Goal: Information Seeking & Learning: Find specific page/section

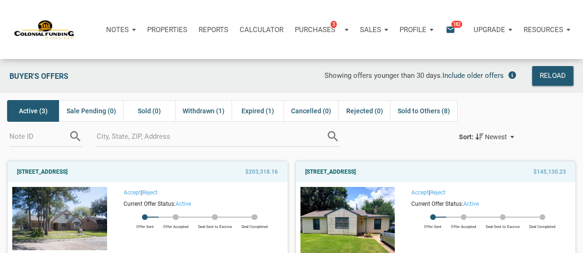
click at [480, 76] on span "Include older offers" at bounding box center [473, 75] width 61 height 8
click at [551, 75] on div "Reload" at bounding box center [553, 75] width 26 height 11
click at [144, 110] on span "Sold (3)" at bounding box center [149, 110] width 23 height 11
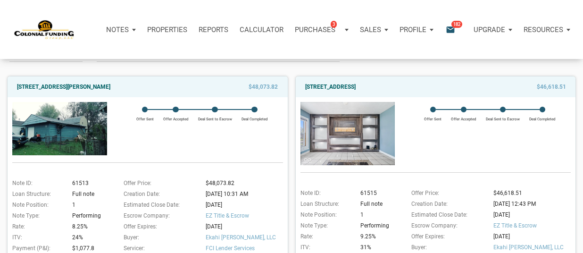
scroll to position [90, 0]
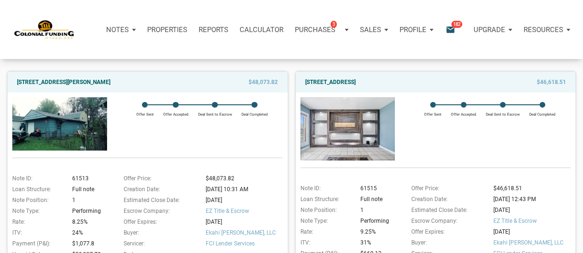
click at [50, 106] on img at bounding box center [59, 123] width 95 height 53
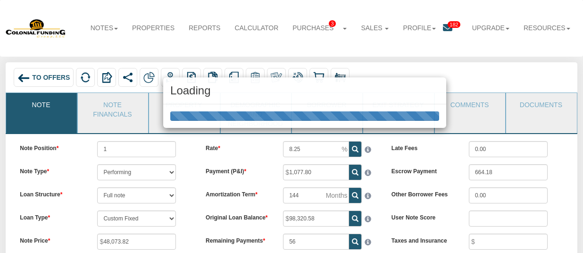
click at [538, 105] on div "Loading" at bounding box center [291, 126] width 583 height 253
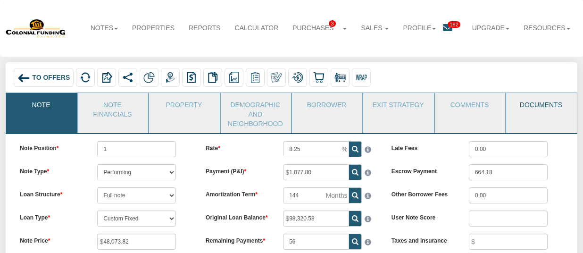
click at [538, 106] on link "Documents" at bounding box center [540, 105] width 69 height 24
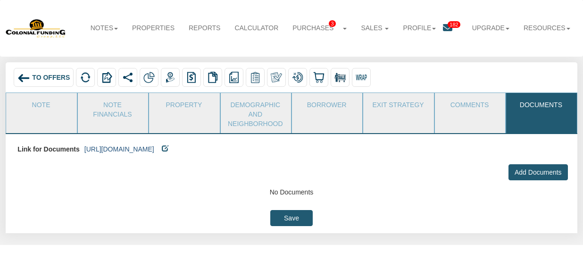
click at [154, 151] on link "[URL][DOMAIN_NAME]" at bounding box center [119, 149] width 70 height 8
click at [49, 78] on span "To Offers" at bounding box center [51, 78] width 38 height 8
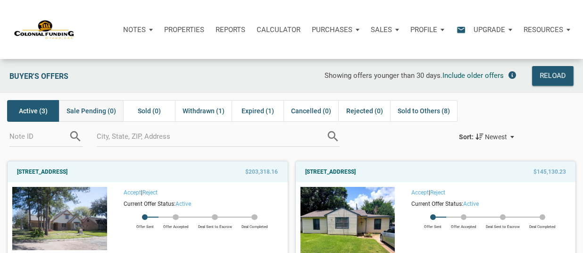
click at [92, 109] on span "Sale Pending (0)" at bounding box center [92, 110] width 50 height 11
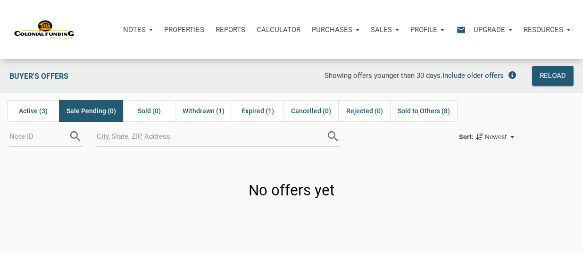
click at [466, 75] on span "Include older offers" at bounding box center [473, 75] width 61 height 8
click at [548, 75] on div "Reload" at bounding box center [553, 75] width 26 height 11
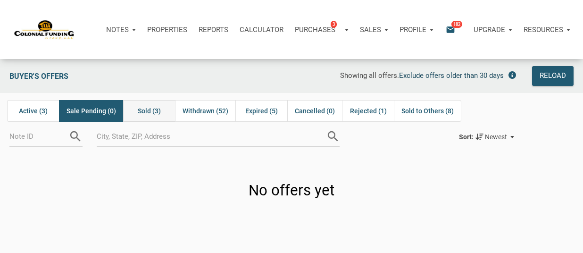
click at [150, 110] on span "Sold (3)" at bounding box center [149, 110] width 23 height 11
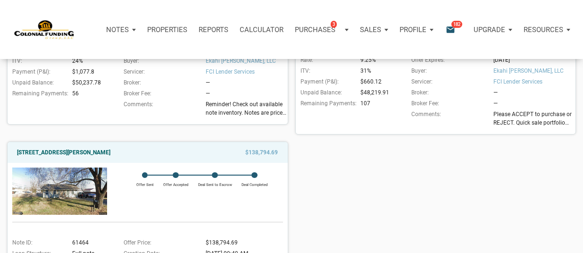
scroll to position [263, 0]
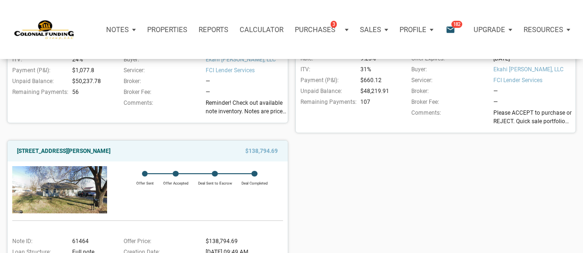
click at [58, 176] on img at bounding box center [59, 189] width 95 height 47
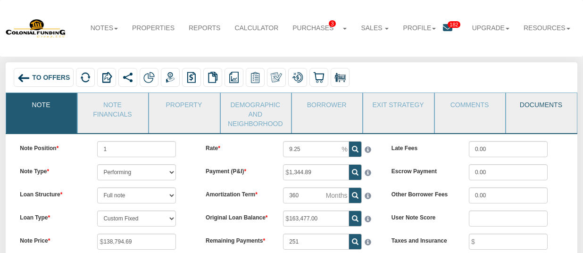
click at [541, 105] on link "Documents" at bounding box center [540, 105] width 69 height 24
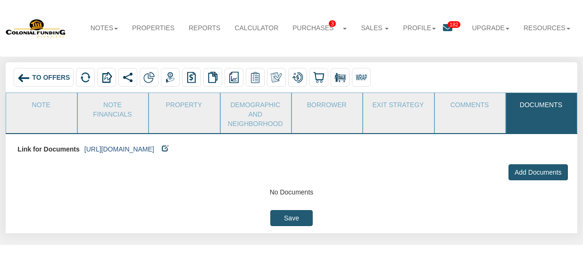
click at [154, 148] on link "https://colonialfundinggroup.sharepoint.com/:f:/s/operationsteam/EqOl8LyXPKVDrR…" at bounding box center [119, 149] width 70 height 8
